Goal: Find specific page/section: Find specific page/section

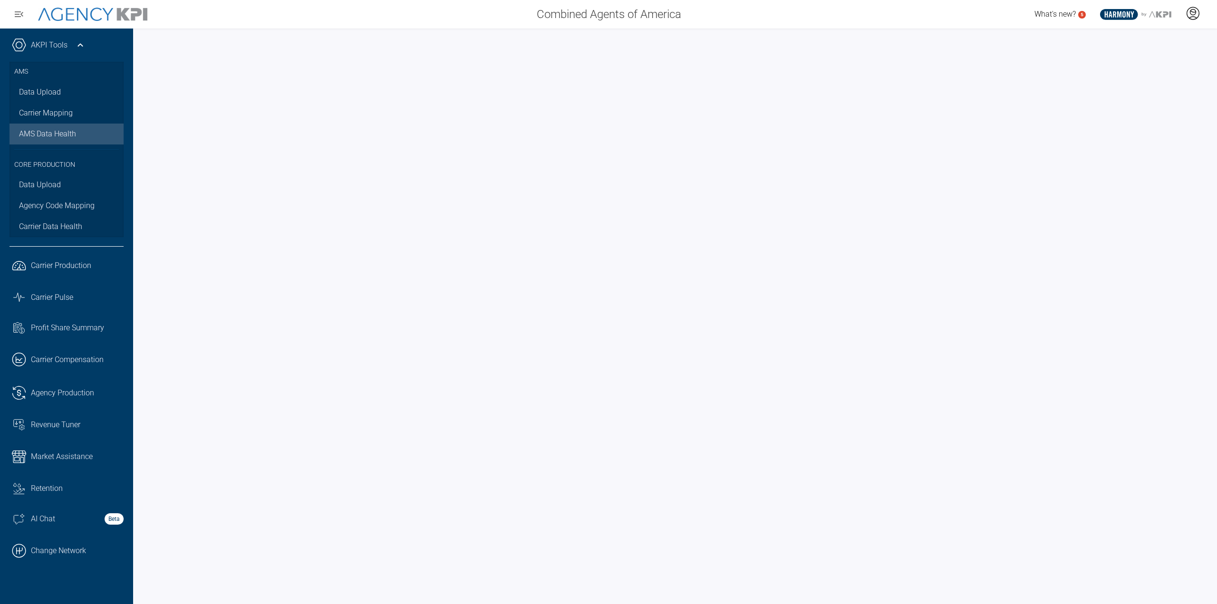
click at [1198, 11] on icon at bounding box center [1193, 13] width 14 height 14
click at [1131, 65] on span "Log Out" at bounding box center [1124, 66] width 25 height 8
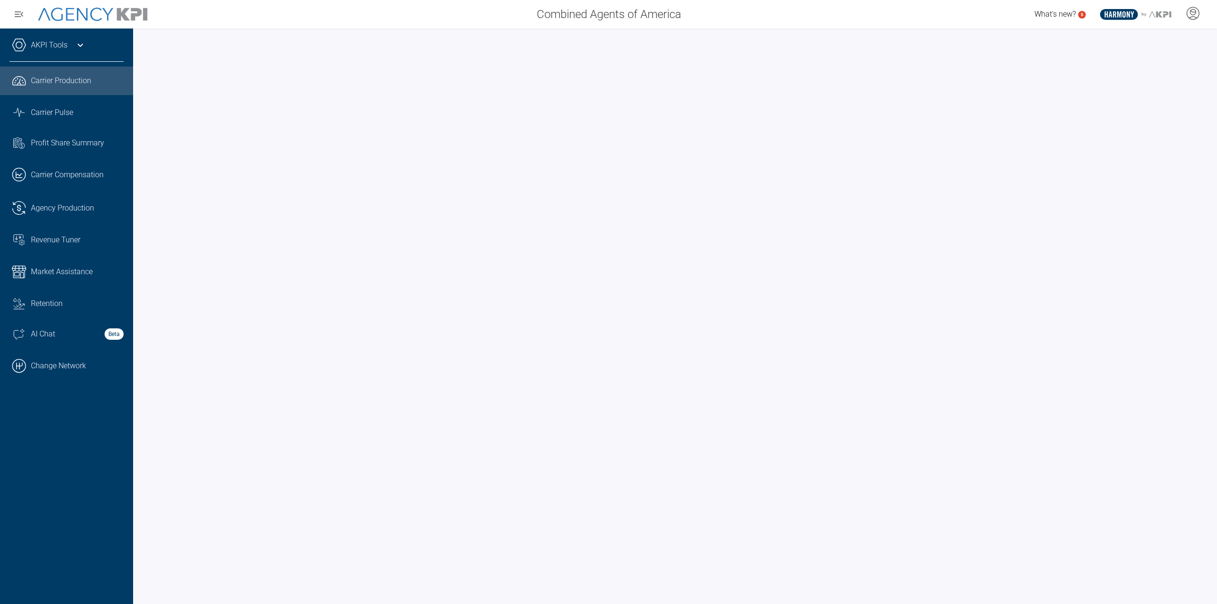
click at [64, 45] on link "AKPI Tools" at bounding box center [49, 44] width 37 height 11
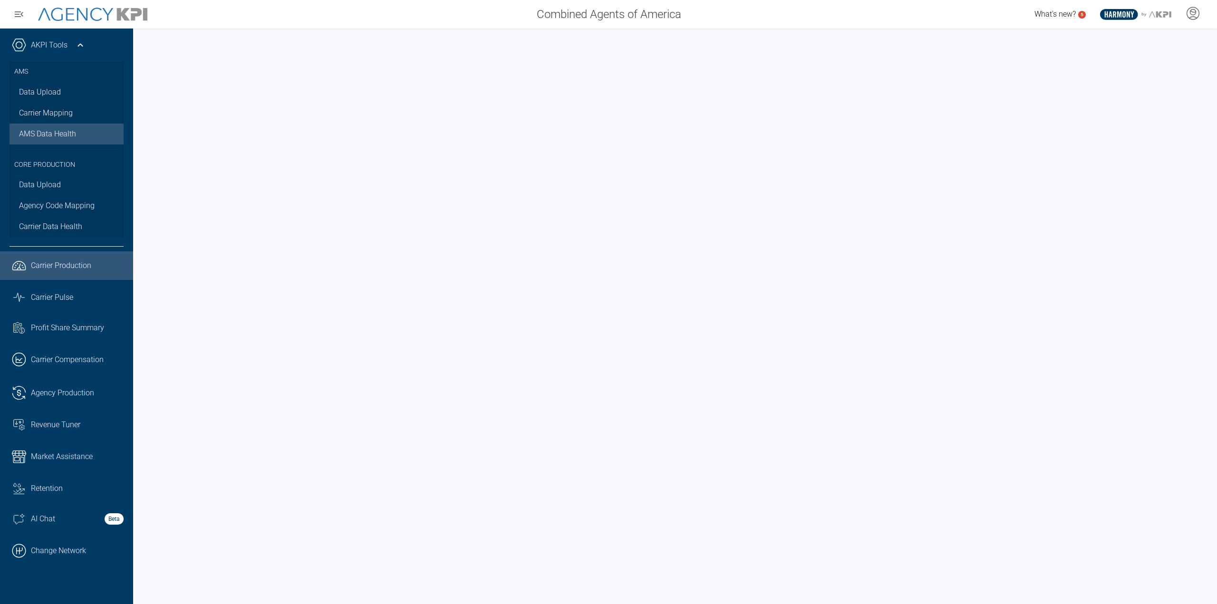
click at [59, 138] on span "AMS Data Health" at bounding box center [47, 133] width 57 height 11
click at [30, 540] on link ".cls-1{fill:none;stroke:#000;stroke-linecap:round;stroke-linejoin:round;stroke-…" at bounding box center [66, 551] width 133 height 29
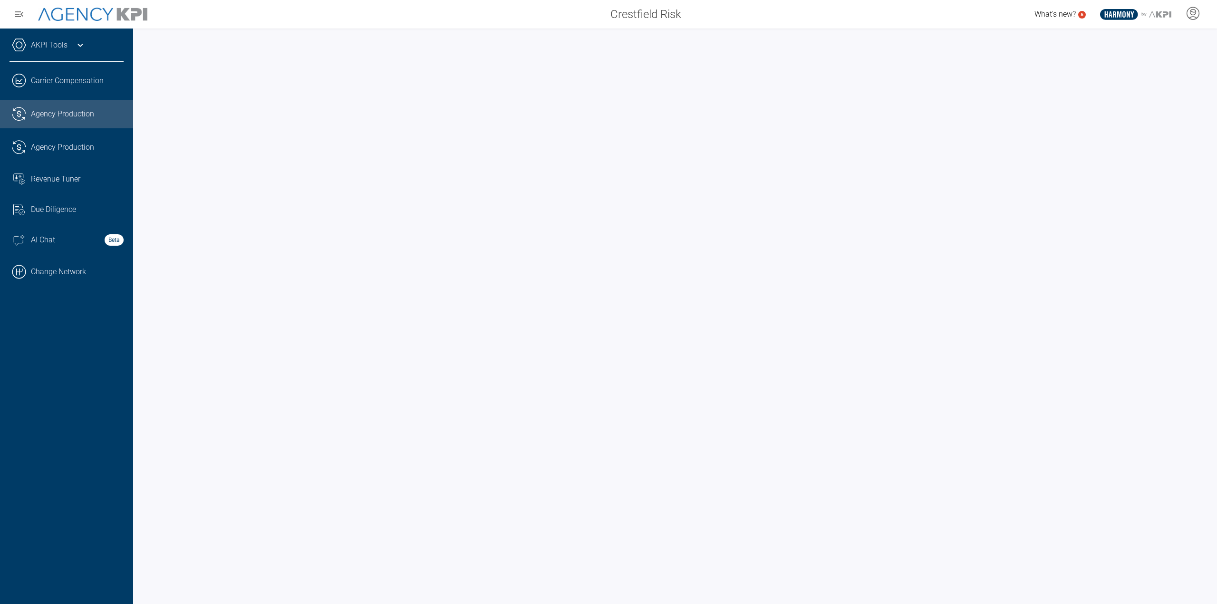
click at [62, 454] on div "AKPI Tools AMS Data Upload Carrier Mapping AMS Data Health .cls-1{fill:none;str…" at bounding box center [66, 317] width 133 height 576
